Goal: Task Accomplishment & Management: Manage account settings

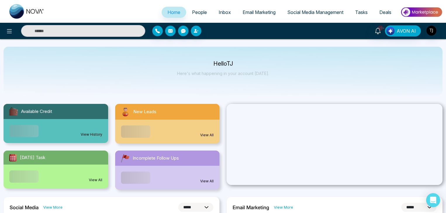
select select "*"
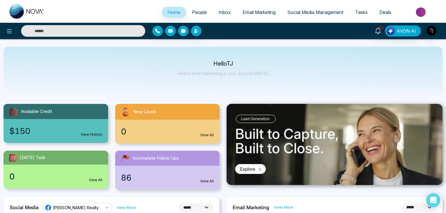
click at [302, 13] on span "Social Media Management" at bounding box center [315, 12] width 56 height 6
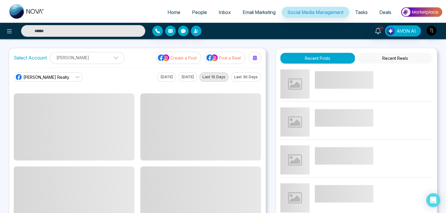
click at [111, 59] on span at bounding box center [113, 59] width 5 height 5
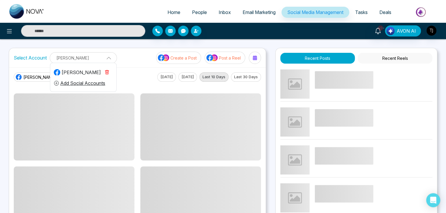
click at [108, 59] on p "Triston James" at bounding box center [83, 58] width 60 height 10
click at [63, 76] on span "Triston James Realty" at bounding box center [46, 77] width 46 height 6
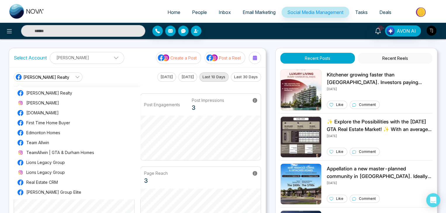
click at [106, 72] on div "Triston James Realty Triston James Realty Triston James CondoHub.ca First Time …" at bounding box center [137, 76] width 247 height 9
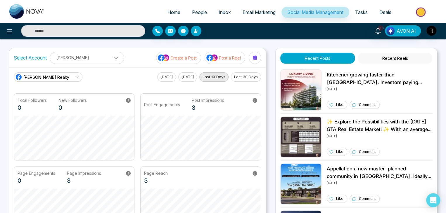
click at [103, 56] on p "Triston James" at bounding box center [86, 58] width 67 height 10
click at [103, 56] on p "Triston James" at bounding box center [83, 58] width 60 height 10
click at [65, 74] on link "Triston James Realty" at bounding box center [48, 76] width 69 height 9
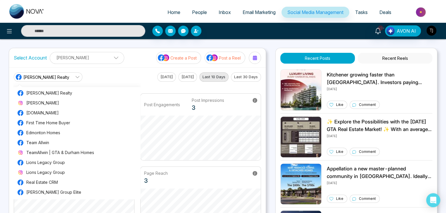
click at [65, 74] on link "Triston James Realty" at bounding box center [48, 76] width 69 height 9
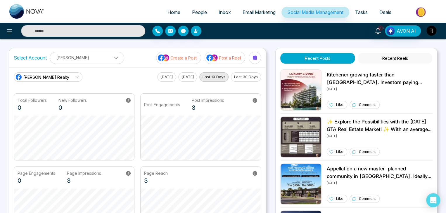
click at [435, 28] on img "button" at bounding box center [431, 31] width 10 height 10
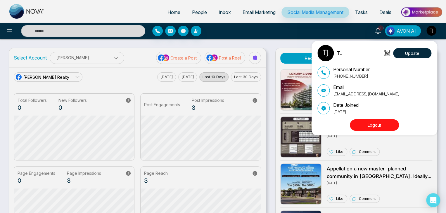
click at [383, 120] on button "Logout" at bounding box center [374, 125] width 49 height 11
